Goal: Check status: Check status

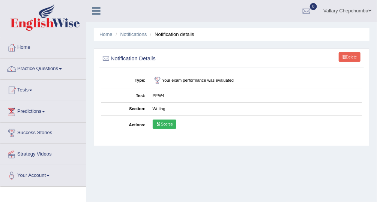
click at [166, 125] on link "Scores" at bounding box center [165, 125] width 24 height 10
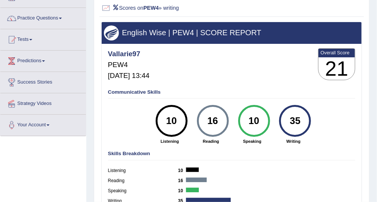
scroll to position [43, 0]
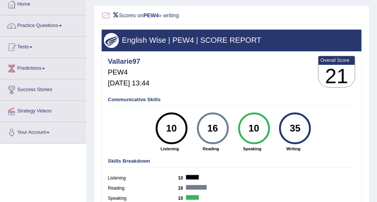
click at [23, 45] on link "Tests" at bounding box center [43, 46] width 86 height 19
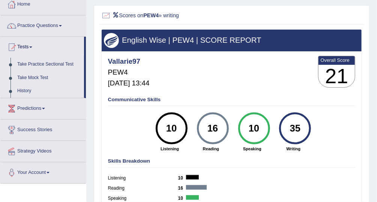
click at [26, 89] on link "History" at bounding box center [49, 91] width 70 height 14
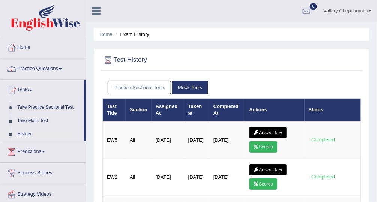
click at [17, 50] on div at bounding box center [11, 47] width 11 height 11
